Goal: Task Accomplishment & Management: Use online tool/utility

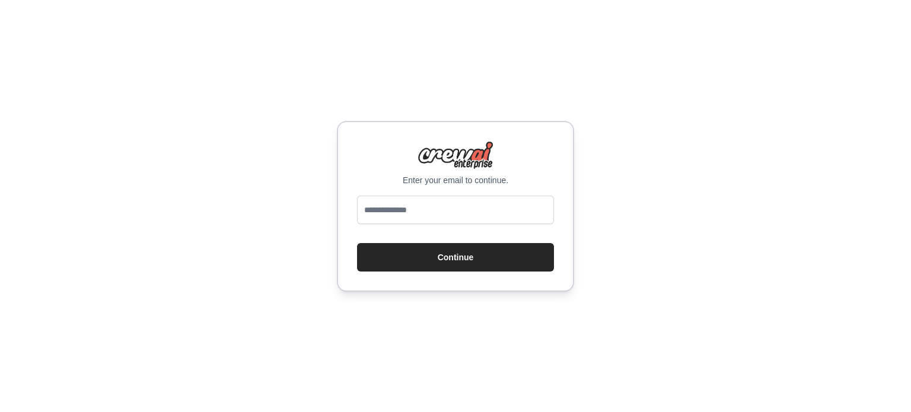
type input "**********"
click at [434, 259] on button "Continue" at bounding box center [455, 257] width 197 height 28
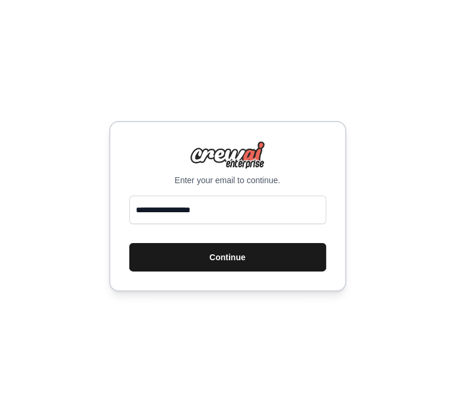
click at [264, 250] on button "Continue" at bounding box center [227, 257] width 197 height 28
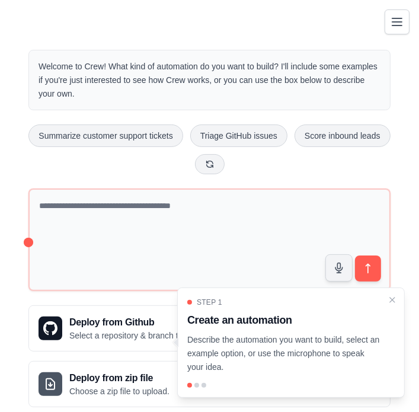
scroll to position [24, 0]
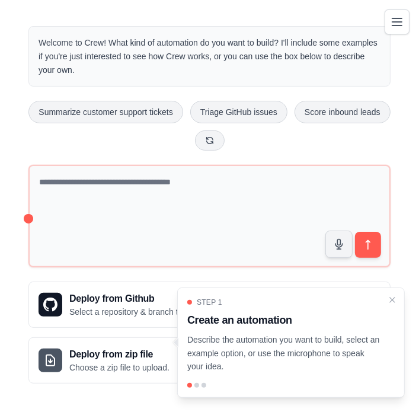
click at [343, 331] on div "Step 1 Create an automation Describe the automation you want to build, select a…" at bounding box center [291, 336] width 208 height 76
click at [395, 302] on icon "Close walkthrough" at bounding box center [392, 299] width 5 height 5
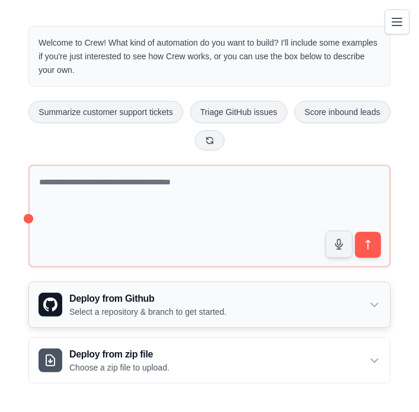
click at [363, 303] on div "Deploy from Github Select a repository & branch to get started." at bounding box center [209, 304] width 361 height 45
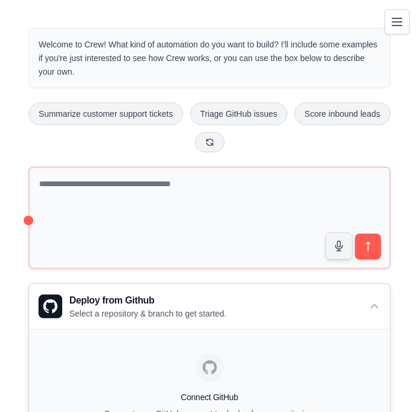
scroll to position [0, 0]
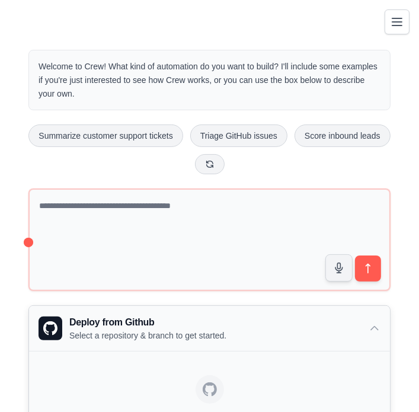
click at [368, 326] on div "Deploy from Github Select a repository & branch to get started." at bounding box center [209, 328] width 361 height 45
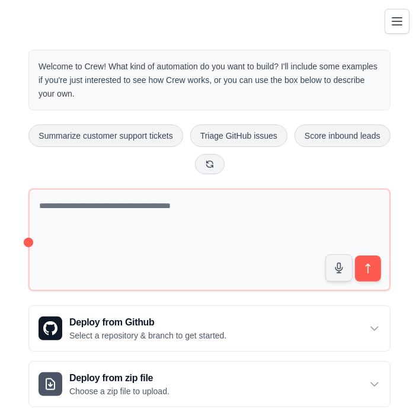
click at [392, 14] on icon "Toggle navigation" at bounding box center [397, 21] width 14 height 14
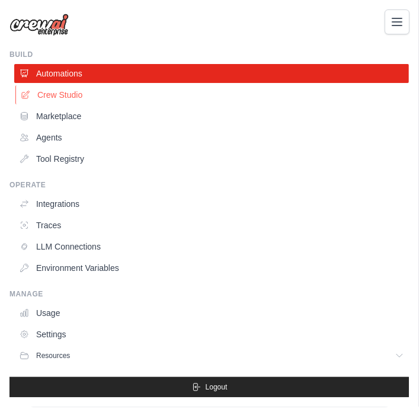
click at [279, 94] on link "Crew Studio" at bounding box center [212, 94] width 395 height 19
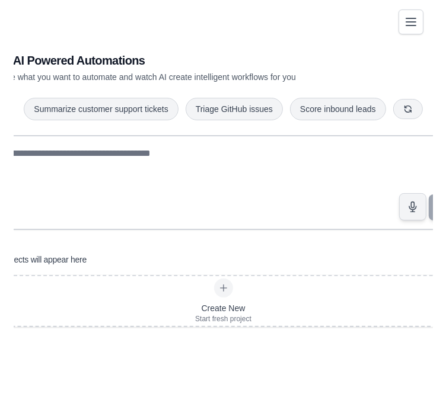
scroll to position [24, 0]
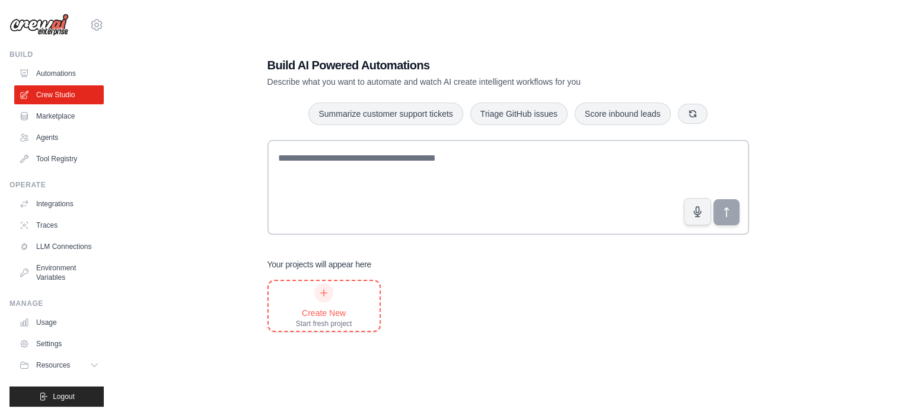
click at [326, 301] on div at bounding box center [323, 292] width 19 height 19
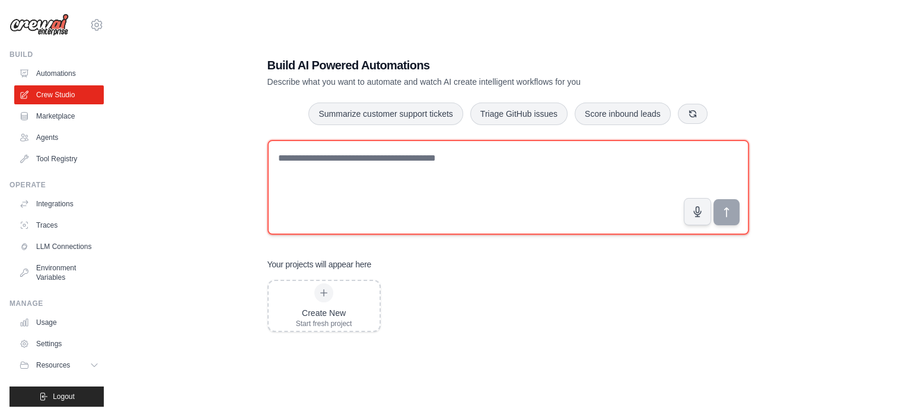
click at [418, 173] on textarea at bounding box center [508, 187] width 482 height 95
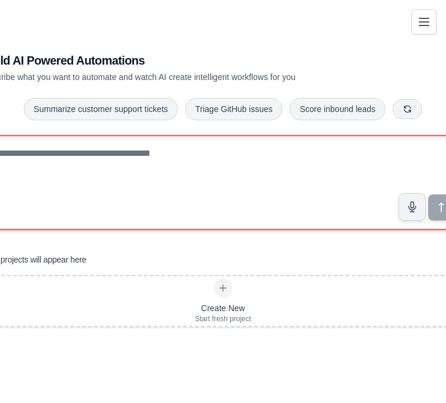
click at [191, 151] on textarea at bounding box center [223, 182] width 482 height 95
paste textarea "**********"
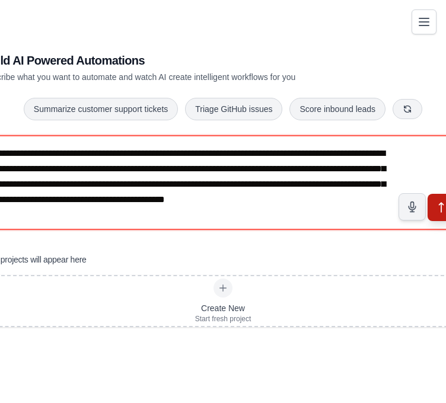
type textarea "**********"
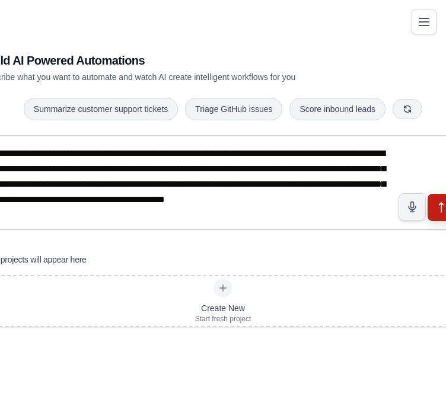
click at [419, 211] on icon "submit" at bounding box center [441, 208] width 12 height 12
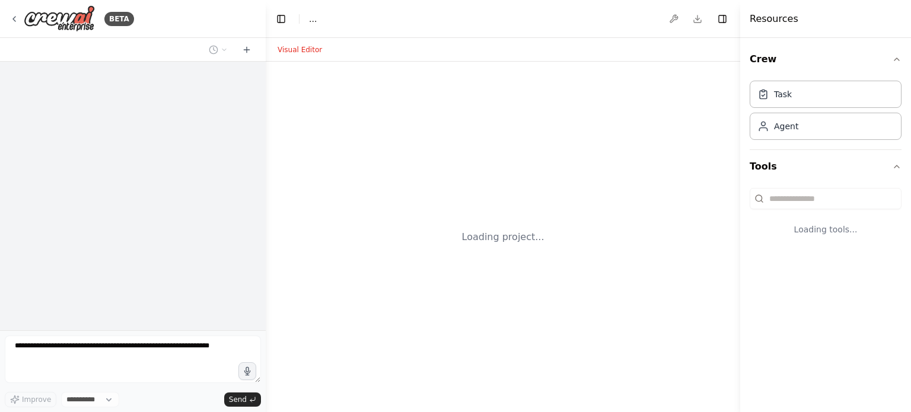
select select "****"
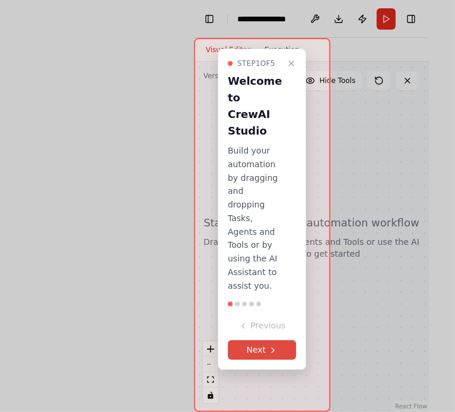
click at [260, 358] on button "Next" at bounding box center [262, 350] width 69 height 20
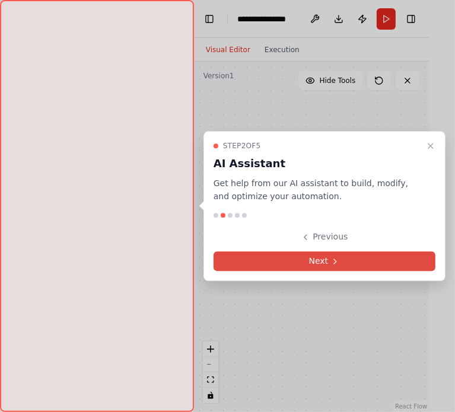
click at [336, 261] on icon at bounding box center [334, 261] width 9 height 9
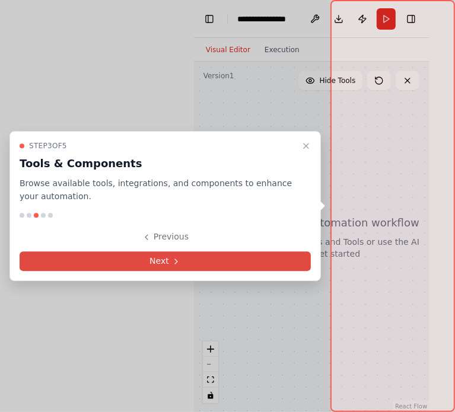
click at [259, 256] on button "Next" at bounding box center [165, 261] width 291 height 20
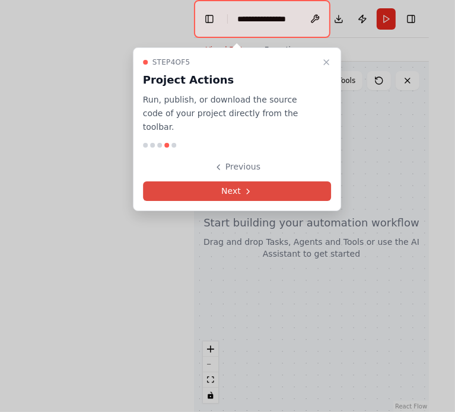
click at [296, 181] on button "Next" at bounding box center [237, 191] width 189 height 20
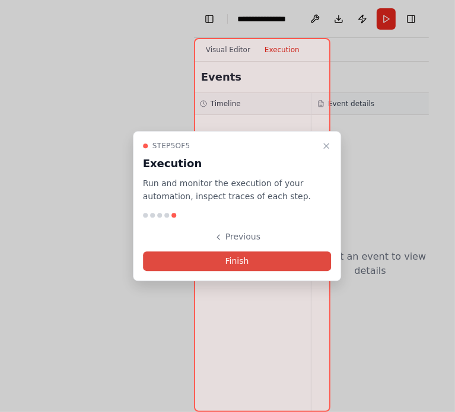
click at [278, 258] on button "Finish" at bounding box center [237, 261] width 189 height 20
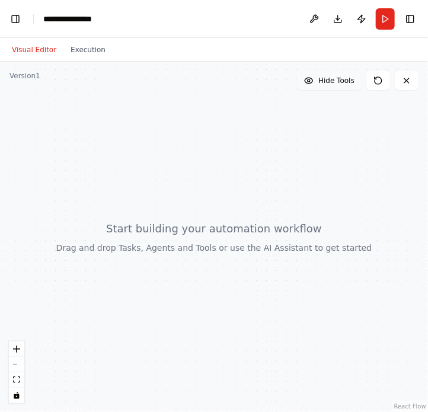
click at [344, 80] on span "Hide Tools" at bounding box center [336, 80] width 36 height 9
click at [344, 80] on span "Show Tools" at bounding box center [334, 80] width 39 height 9
click at [320, 14] on button at bounding box center [314, 18] width 19 height 21
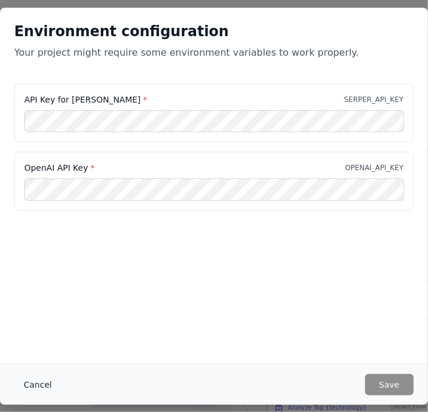
click at [43, 384] on button "Cancel" at bounding box center [37, 384] width 47 height 21
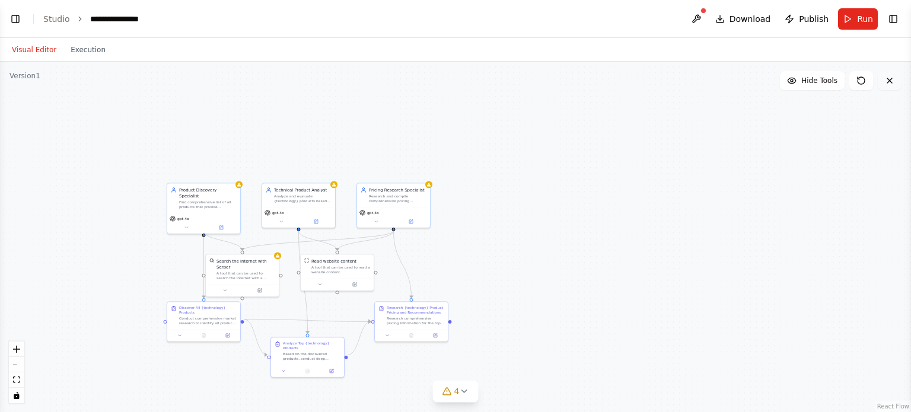
click at [454, 76] on icon at bounding box center [889, 80] width 9 height 9
select select "****"
click at [454, 11] on button "Run" at bounding box center [858, 18] width 40 height 21
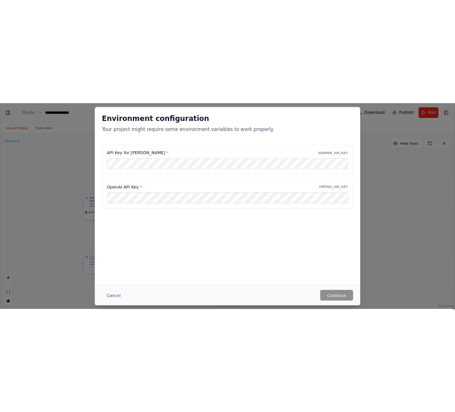
scroll to position [708, 0]
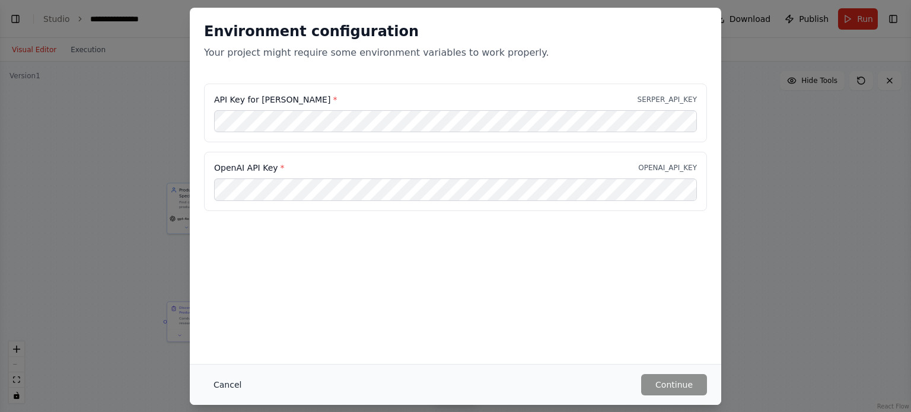
click at [228, 382] on button "Cancel" at bounding box center [227, 384] width 47 height 21
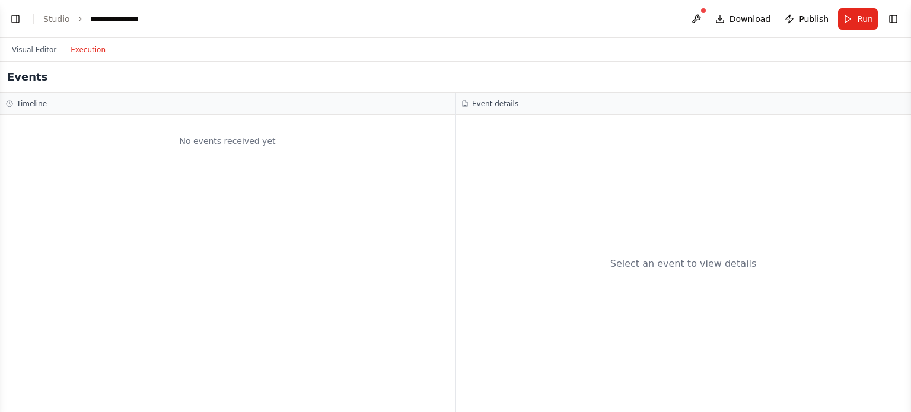
click at [85, 48] on button "Execution" at bounding box center [87, 50] width 49 height 14
click at [454, 21] on span "Run" at bounding box center [865, 19] width 16 height 12
